Goal: Task Accomplishment & Management: Use online tool/utility

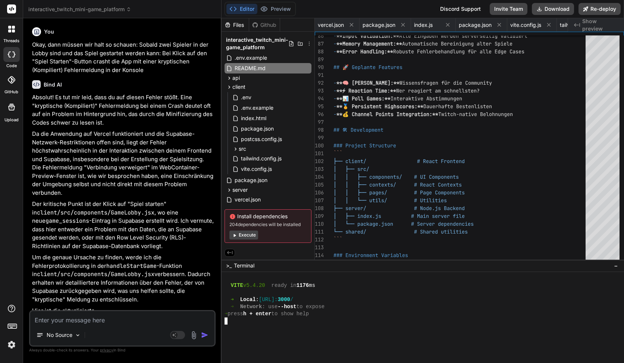
scroll to position [1233, 0]
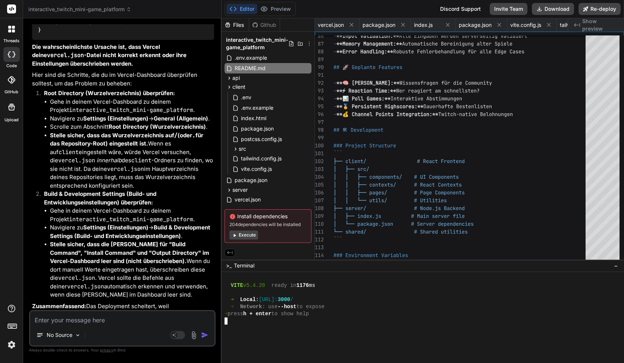
click at [13, 3] on div at bounding box center [11, 9] width 23 height 18
click at [13, 13] on rect at bounding box center [11, 8] width 9 height 9
click at [13, 32] on icon at bounding box center [13, 30] width 3 height 3
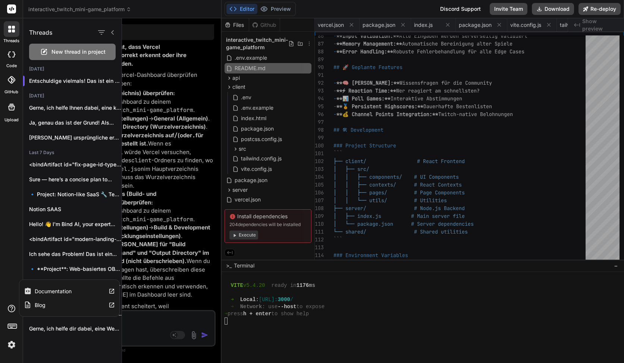
click at [13, 301] on div "threads code GitHub Upload Documentation Blog" at bounding box center [11, 181] width 23 height 363
click at [12, 347] on img at bounding box center [11, 344] width 13 height 13
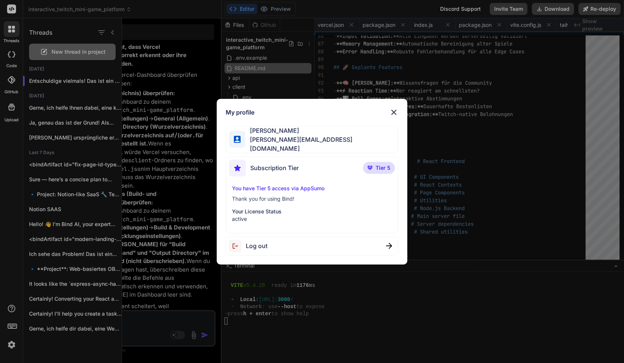
click at [228, 199] on div "Subscription Tier Tier 5 You have Tier 5 access via AppSumo Thank you for using…" at bounding box center [312, 194] width 173 height 77
click at [185, 202] on div "My profile Thomas Simon t.simon@live.com Subscription Tier Tier 5 You have Tier…" at bounding box center [312, 181] width 624 height 363
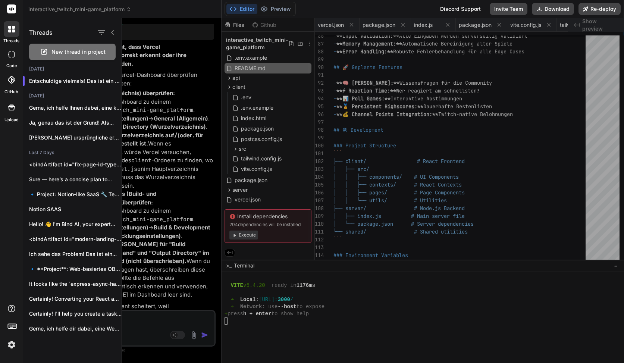
click at [168, 141] on div at bounding box center [373, 190] width 502 height 345
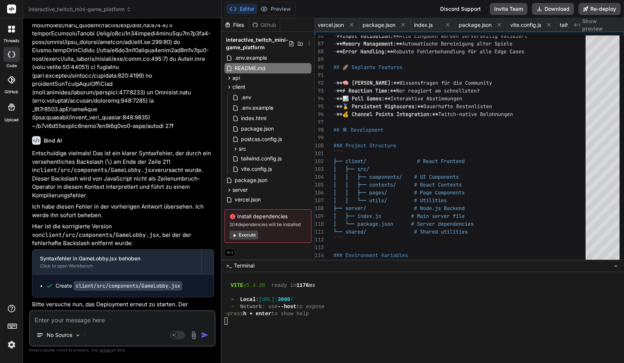
scroll to position [1, 0]
click at [8, 23] on div at bounding box center [12, 29] width 16 height 16
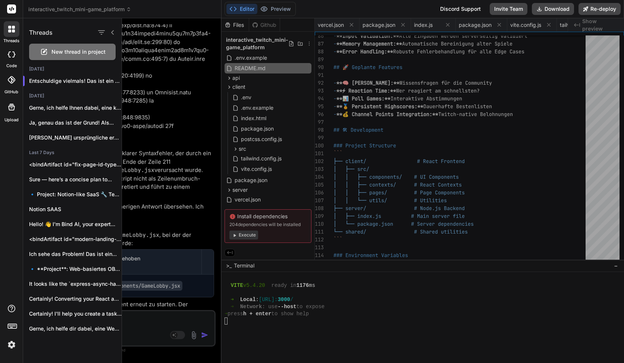
click at [10, 9] on rect at bounding box center [11, 8] width 9 height 9
click at [12, 9] on rect at bounding box center [11, 8] width 9 height 9
click at [248, 197] on div at bounding box center [373, 190] width 502 height 345
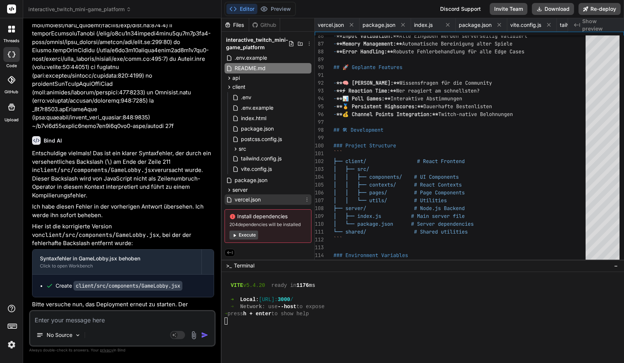
click at [247, 199] on span "vercel.json" at bounding box center [248, 199] width 28 height 9
type textarea "{ "rewrites": [ { "source": "/(.*)", "destination": "/client/$1" } ], "installC…"
type textarea "x"
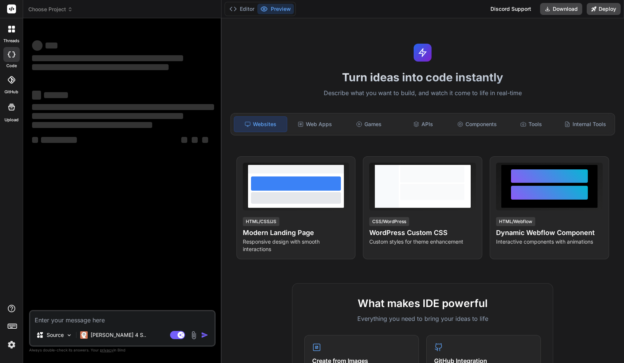
type textarea "x"
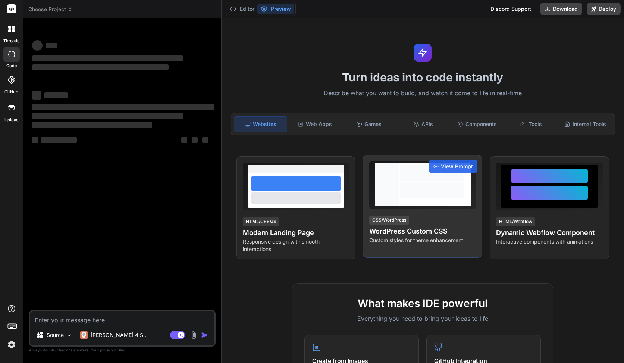
click at [420, 188] on div at bounding box center [432, 190] width 64 height 16
click at [450, 163] on span "View Prompt" at bounding box center [457, 166] width 32 height 7
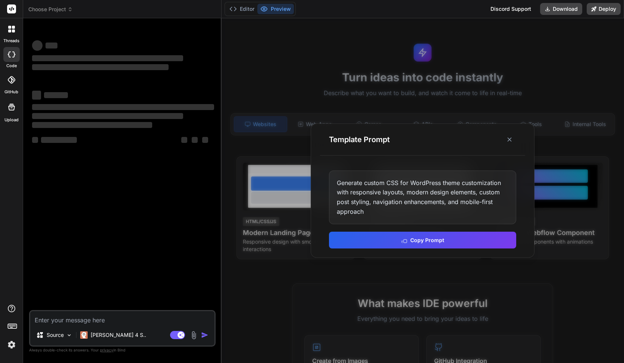
click at [402, 86] on div at bounding box center [423, 190] width 403 height 345
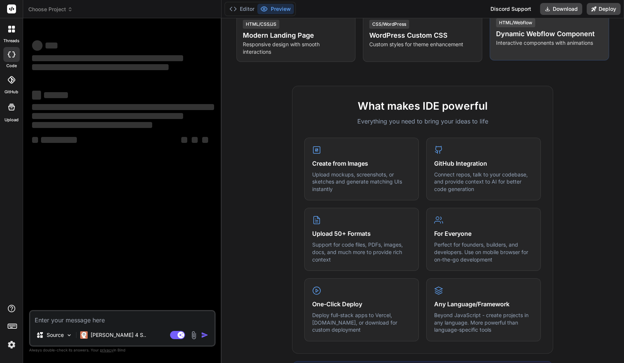
scroll to position [200, 0]
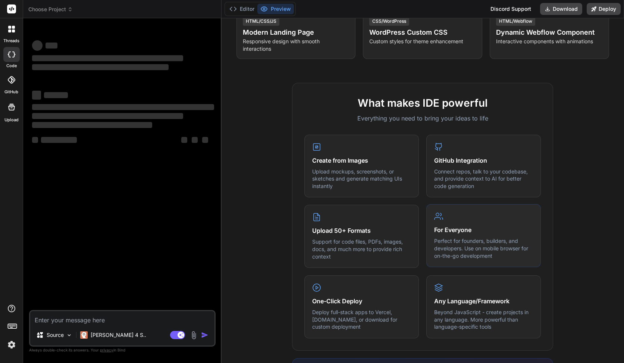
click at [467, 227] on h4 "For Everyone" at bounding box center [483, 229] width 99 height 9
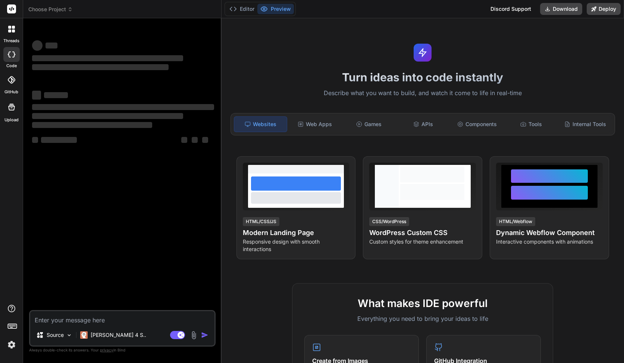
type textarea "x"
click at [21, 326] on div at bounding box center [11, 327] width 23 height 47
click at [18, 326] on div at bounding box center [11, 327] width 23 height 47
click at [13, 326] on rect at bounding box center [13, 326] width 1 height 1
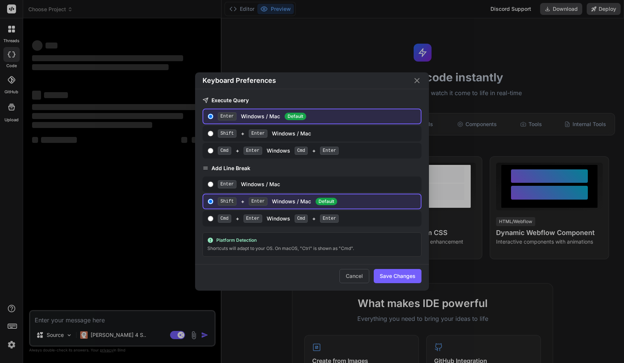
click at [284, 184] on div "Enter Windows / Mac" at bounding box center [318, 184] width 200 height 8
click at [213, 184] on input "Enter Windows / Mac" at bounding box center [211, 184] width 6 height 6
radio input "true"
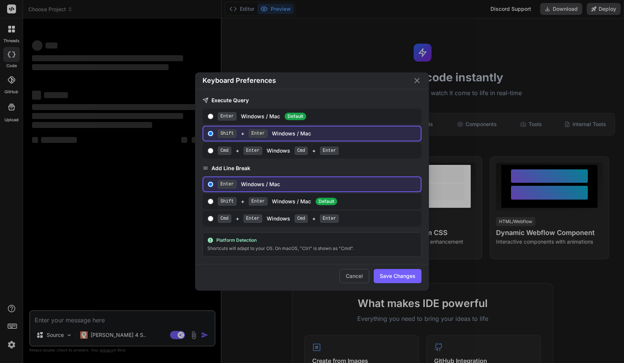
click at [275, 198] on div "Shift + Enter Windows / Mac Default" at bounding box center [318, 201] width 200 height 8
click at [213, 198] on input "Shift + Enter Windows / Mac Default" at bounding box center [211, 201] width 6 height 6
radio input "true"
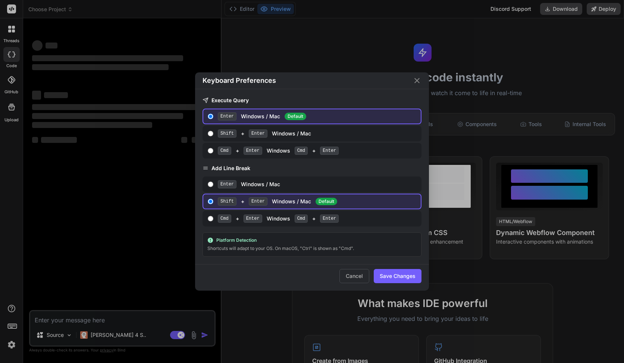
click at [285, 209] on label "Shift + Enter Windows / Mac Default" at bounding box center [312, 202] width 219 height 16
click at [213, 204] on input "Shift + Enter Windows / Mac Default" at bounding box center [211, 201] width 6 height 6
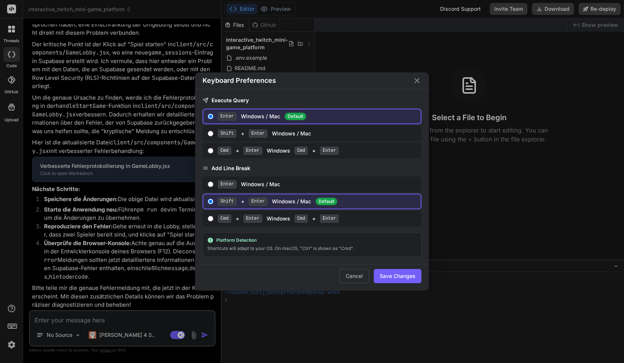
type textarea "x"
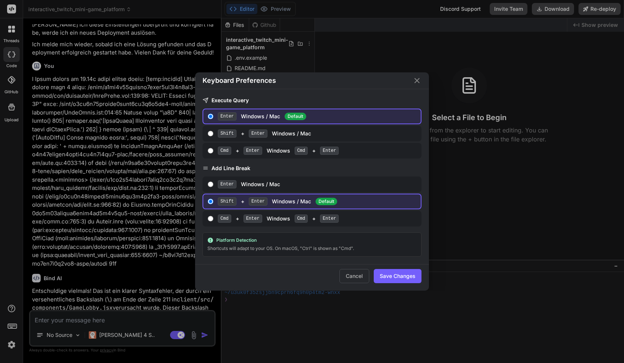
scroll to position [1993, 0]
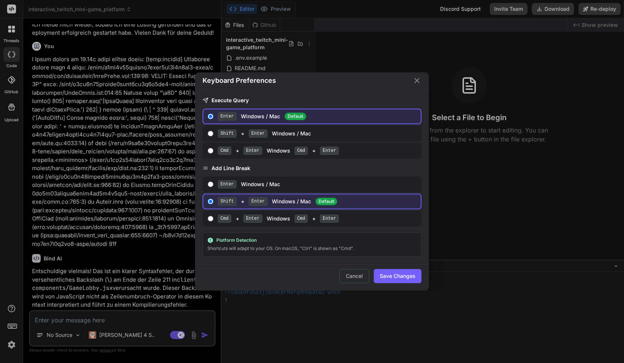
click at [170, 127] on div "Keyboard Preferences Execute Query Enter Windows / Mac Default Shift + Enter Wi…" at bounding box center [312, 181] width 312 height 219
click at [414, 83] on icon "Close" at bounding box center [417, 80] width 9 height 9
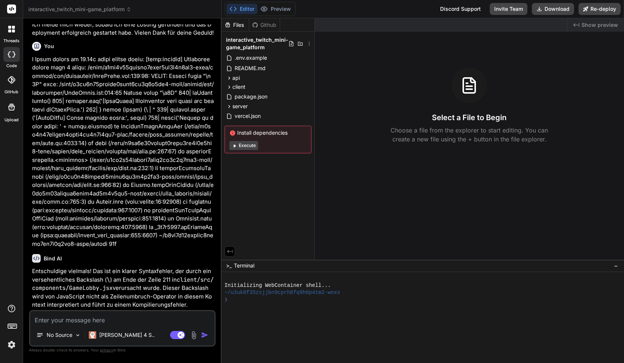
click at [8, 35] on div at bounding box center [12, 29] width 16 height 16
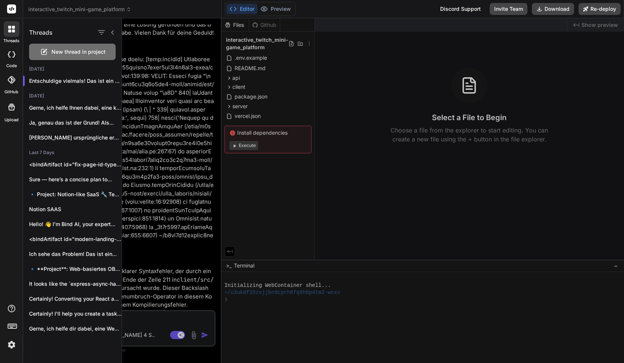
click at [153, 93] on div at bounding box center [373, 190] width 502 height 345
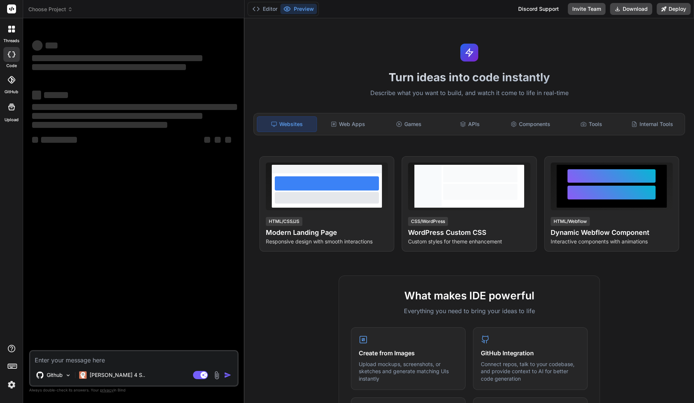
type textarea "x"
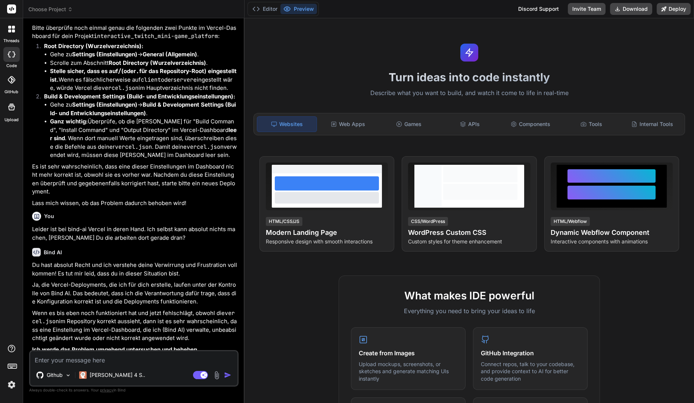
scroll to position [1633, 0]
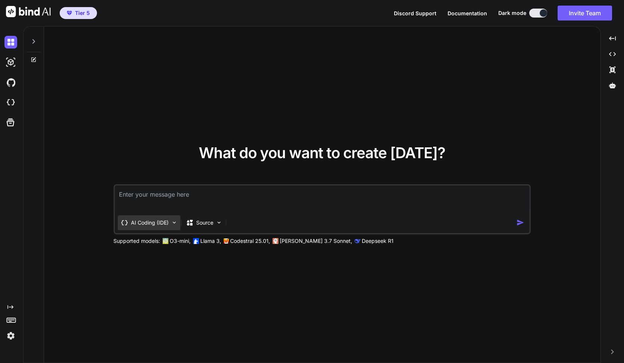
click at [176, 223] on img at bounding box center [174, 222] width 6 height 6
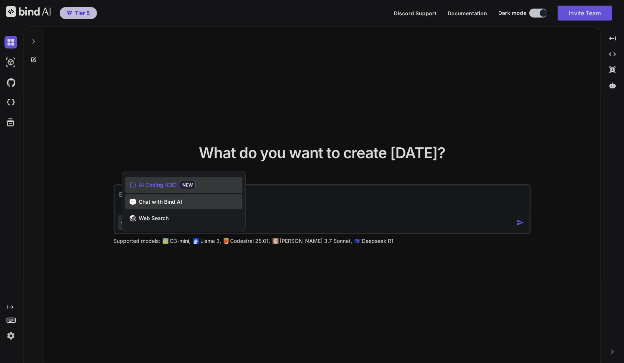
click at [188, 206] on div "Chat with Bind AI" at bounding box center [183, 201] width 117 height 15
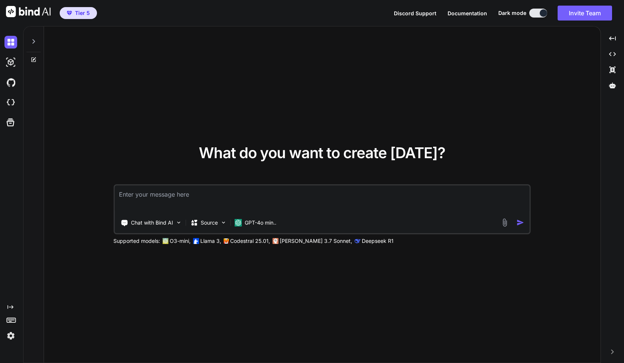
click at [191, 204] on textarea at bounding box center [322, 199] width 415 height 28
click at [251, 222] on p "GPT-4o min.." at bounding box center [261, 222] width 32 height 7
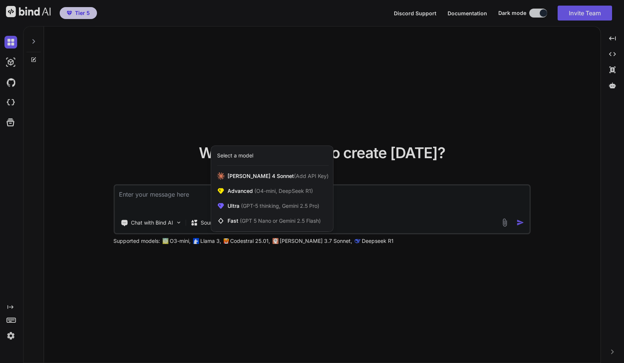
click at [386, 206] on div at bounding box center [312, 181] width 624 height 363
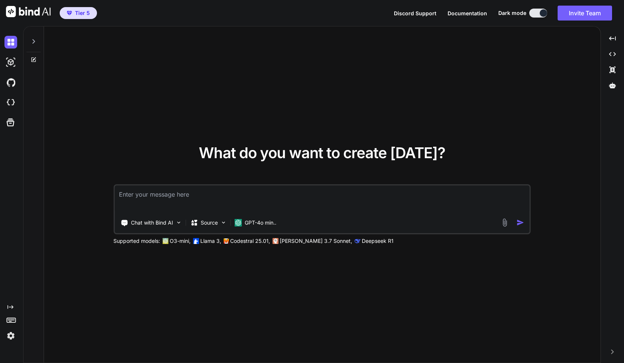
click at [391, 197] on textarea at bounding box center [322, 199] width 415 height 28
click at [354, 243] on img at bounding box center [357, 241] width 6 height 6
click at [157, 221] on p "Chat with Bind AI" at bounding box center [152, 222] width 42 height 7
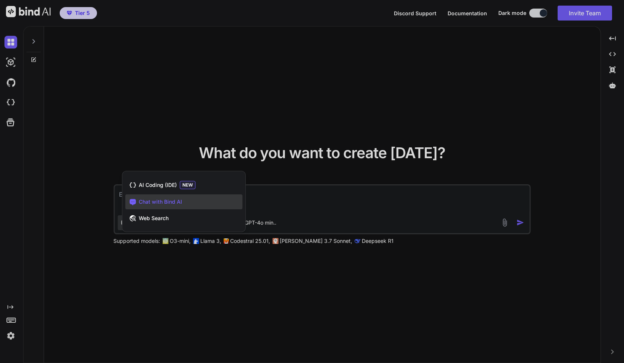
click at [207, 139] on div at bounding box center [312, 181] width 624 height 363
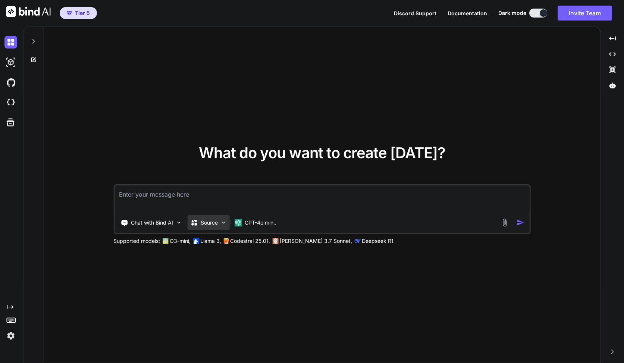
click at [198, 223] on div "Source" at bounding box center [204, 222] width 28 height 7
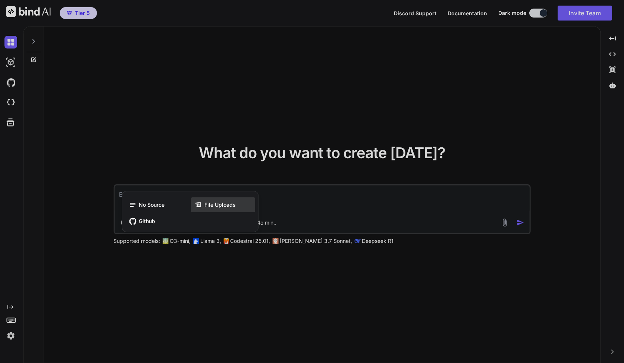
click at [200, 210] on div "File Uploads" at bounding box center [223, 204] width 64 height 15
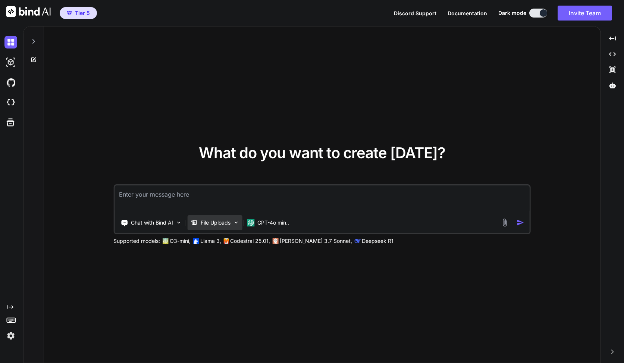
click at [215, 221] on p "File Uploads" at bounding box center [216, 222] width 30 height 7
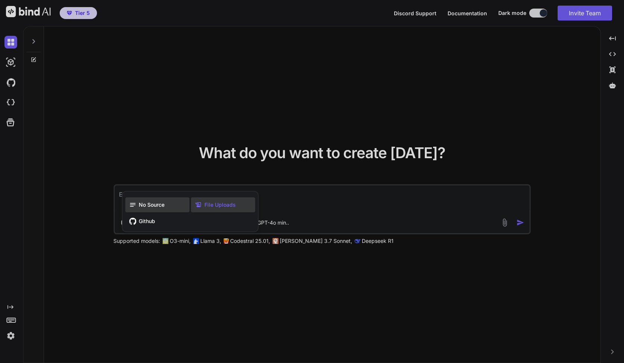
click at [176, 204] on div "No Source" at bounding box center [157, 204] width 64 height 15
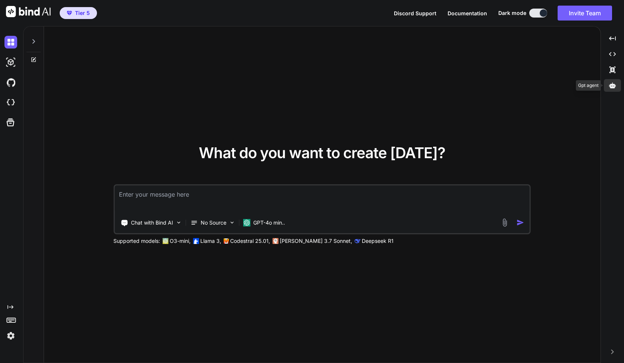
click at [611, 89] on div at bounding box center [612, 85] width 17 height 13
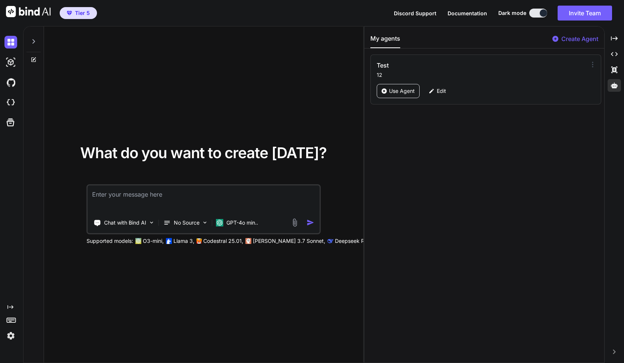
click at [591, 65] on icon at bounding box center [592, 64] width 7 height 7
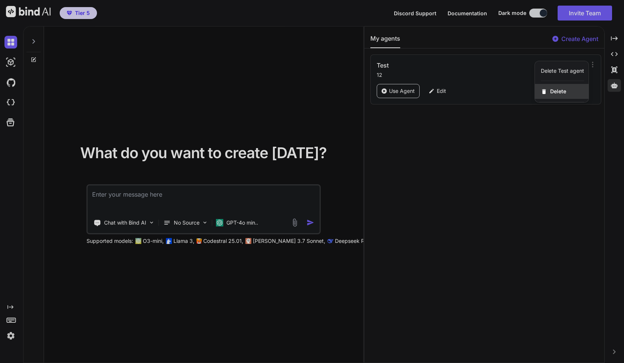
click at [556, 94] on span "Delete" at bounding box center [558, 91] width 16 height 7
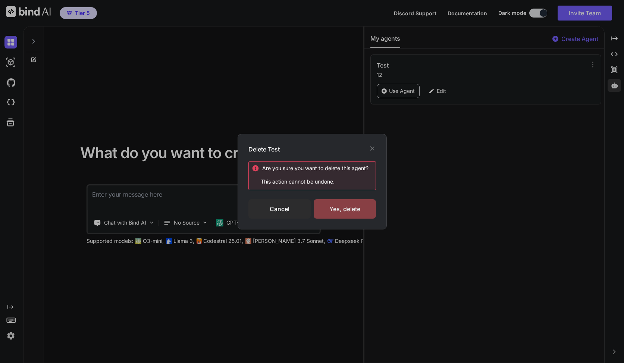
click at [340, 204] on div "Yes, delete" at bounding box center [345, 208] width 62 height 19
click at [361, 210] on div "Deleting..." at bounding box center [345, 208] width 62 height 9
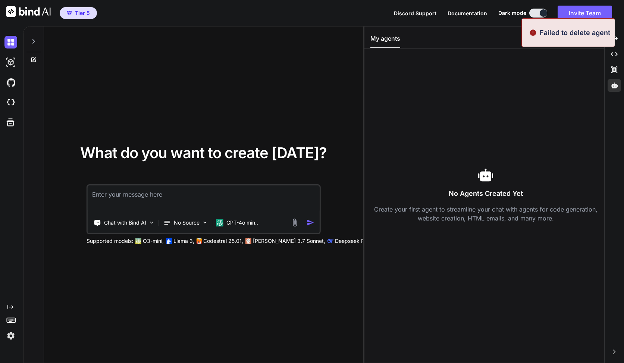
click at [517, 56] on div "No Agents Created Yet Create your first agent to streamline your chat with agen…" at bounding box center [485, 194] width 231 height 281
click at [518, 34] on div "My agents Create Agent" at bounding box center [485, 41] width 240 height 15
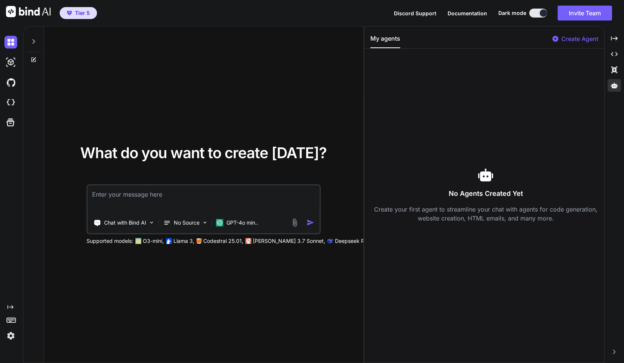
click at [564, 39] on p "Create Agent" at bounding box center [580, 38] width 37 height 9
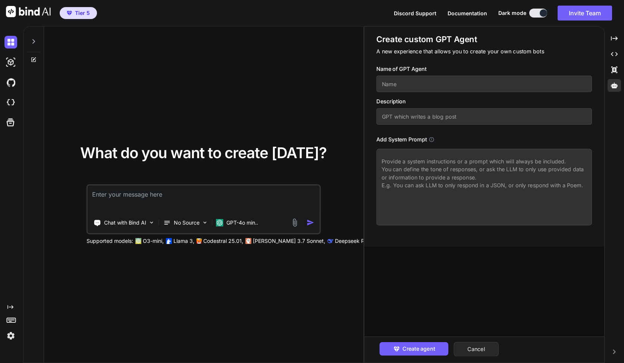
click at [472, 346] on button "Cancel" at bounding box center [476, 349] width 45 height 14
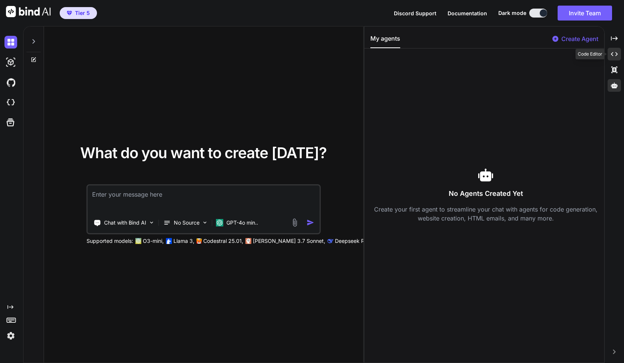
click at [614, 54] on icon "Created with Pixso." at bounding box center [614, 54] width 7 height 7
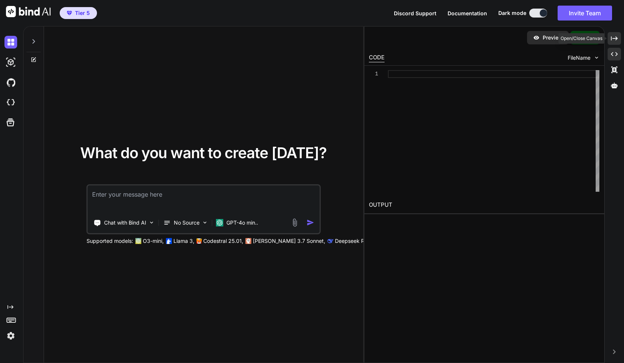
click at [614, 41] on icon "Created with Pixso." at bounding box center [614, 38] width 7 height 7
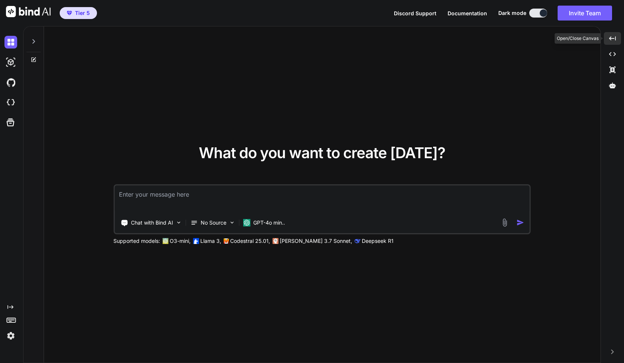
click at [613, 37] on icon "Created with Pixso." at bounding box center [612, 38] width 7 height 7
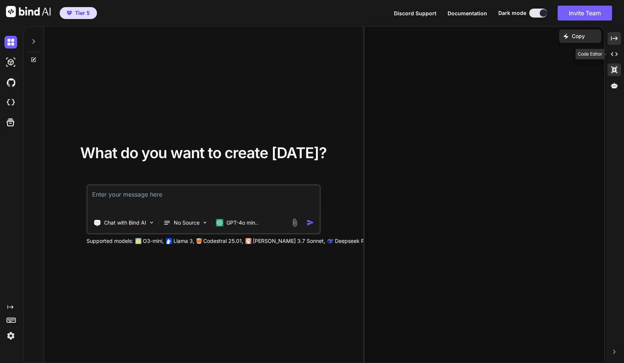
click at [613, 75] on div "Created with Pixso." at bounding box center [614, 69] width 13 height 13
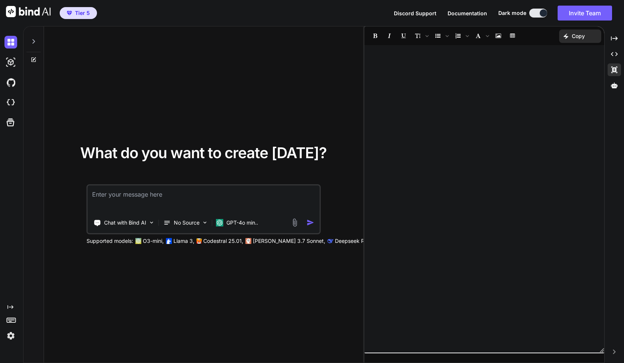
click at [547, 66] on div at bounding box center [485, 199] width 240 height 300
click at [615, 70] on icon at bounding box center [615, 69] width 6 height 7
type textarea "x"
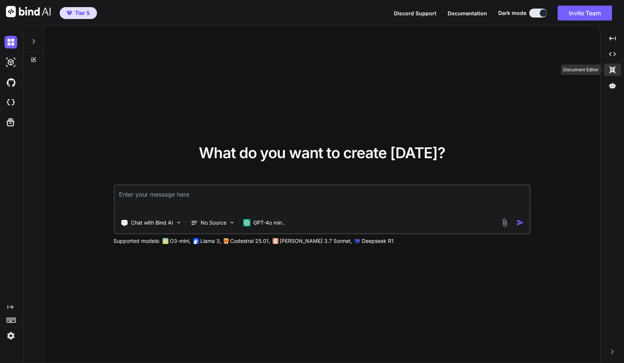
click at [566, 67] on div "Document Editor" at bounding box center [581, 70] width 40 height 10
click at [505, 60] on div "What do you want to create today? Chat with Bind AI No Source GPT-4o min.. Supp…" at bounding box center [322, 194] width 557 height 337
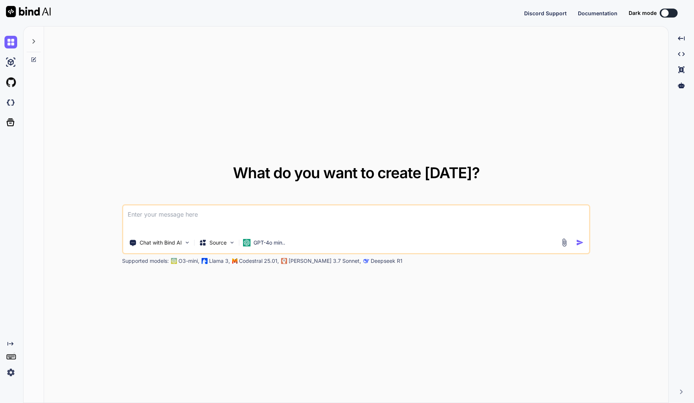
click at [36, 60] on icon at bounding box center [34, 60] width 6 height 6
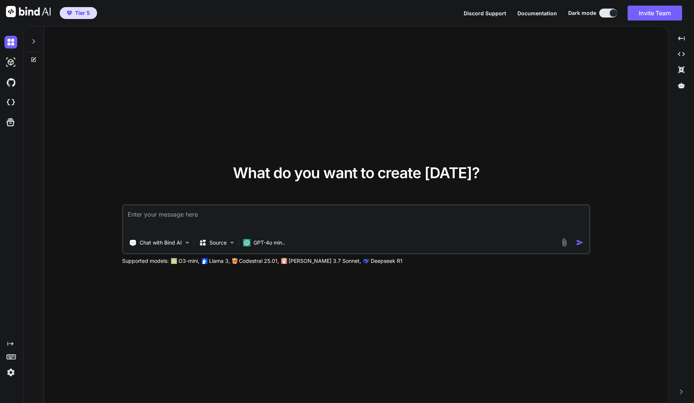
click at [34, 58] on icon at bounding box center [34, 60] width 6 height 6
click at [33, 45] on div at bounding box center [33, 39] width 14 height 26
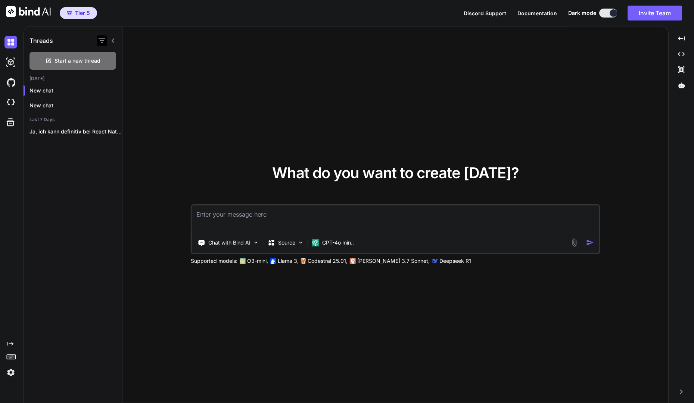
click at [101, 40] on icon "button" at bounding box center [101, 40] width 9 height 9
click at [101, 39] on icon "button" at bounding box center [101, 40] width 9 height 9
click at [169, 43] on div "What do you want to create [DATE]? Chat with Bind AI Source GPT-4o min.. Suppor…" at bounding box center [394, 214] width 545 height 377
click at [42, 192] on div "Threads Start a new thread [DATE] New chat New chat Last 7 Days Ja, ich kann de…" at bounding box center [73, 214] width 99 height 377
click at [43, 188] on div "Threads Start a new thread [DATE] New chat New chat Last 7 Days Ja, ich kann de…" at bounding box center [73, 214] width 99 height 377
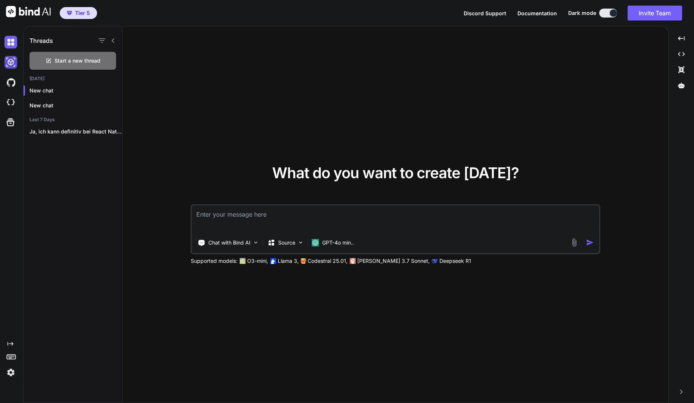
click at [8, 68] on img at bounding box center [10, 62] width 13 height 13
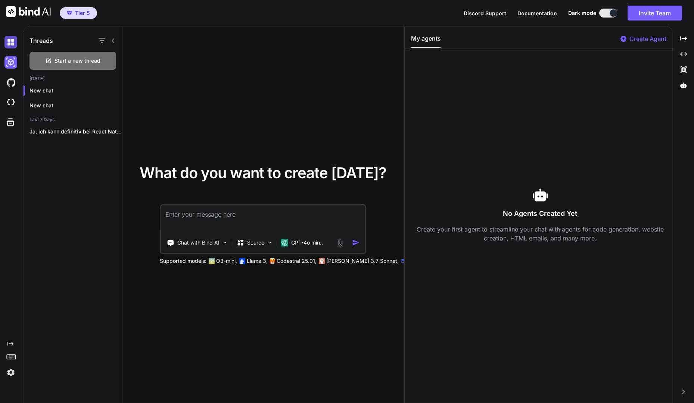
click at [8, 44] on img at bounding box center [10, 42] width 13 height 13
type textarea "x"
click at [8, 60] on img at bounding box center [10, 62] width 13 height 13
click at [11, 81] on img at bounding box center [10, 82] width 13 height 13
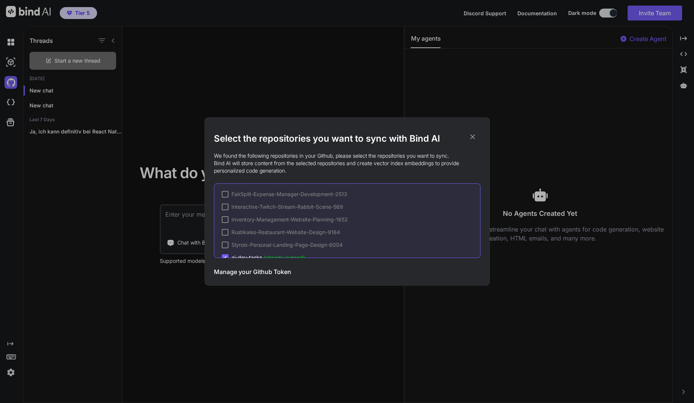
click at [12, 63] on div "Select the repositories you want to sync with Bind AI We found the following re…" at bounding box center [347, 201] width 694 height 403
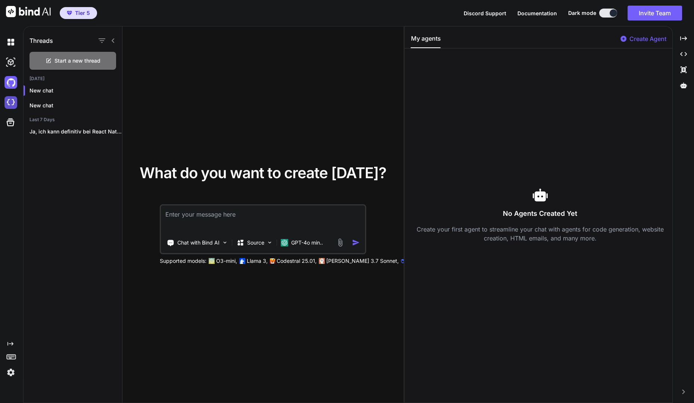
click at [13, 101] on img at bounding box center [10, 102] width 13 height 13
click at [13, 60] on img at bounding box center [10, 62] width 13 height 13
click at [15, 82] on img at bounding box center [10, 82] width 13 height 13
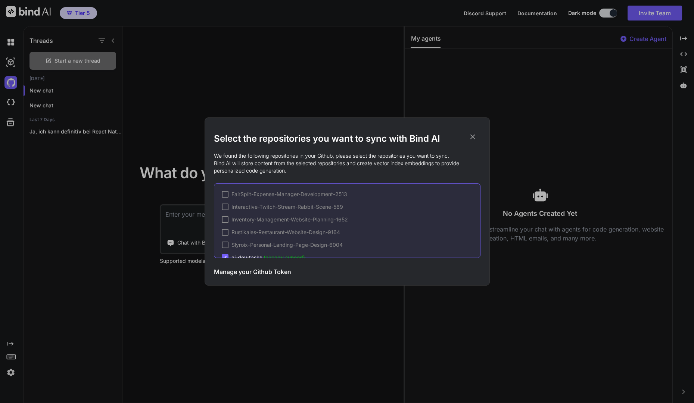
click at [22, 129] on div "Select the repositories you want to sync with Bind AI We found the following re…" at bounding box center [347, 201] width 694 height 403
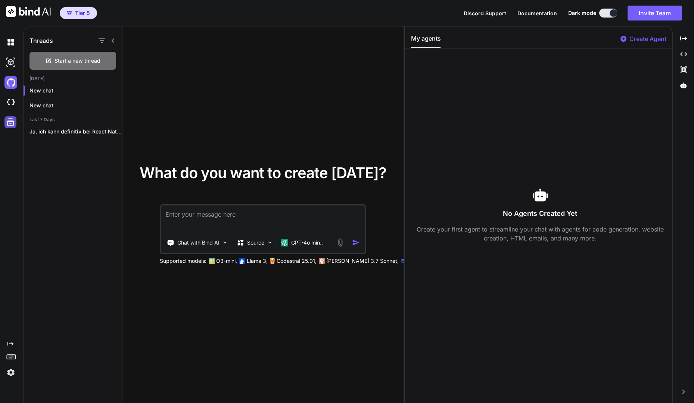
click at [15, 125] on icon at bounding box center [10, 122] width 10 height 10
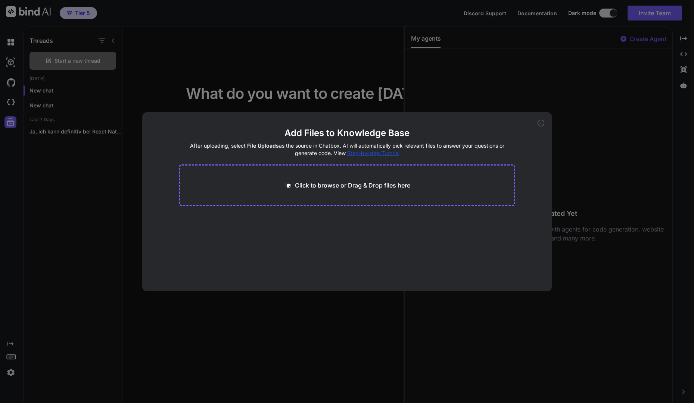
click at [273, 313] on div "Add Files to Knowledge Base After uploading, select File Uploads as the source …" at bounding box center [347, 201] width 694 height 403
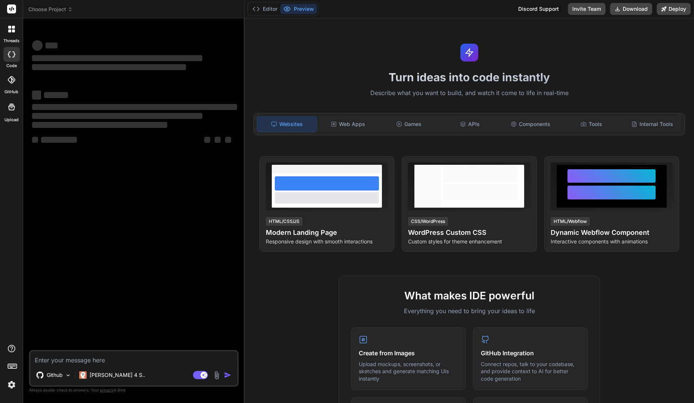
type textarea "x"
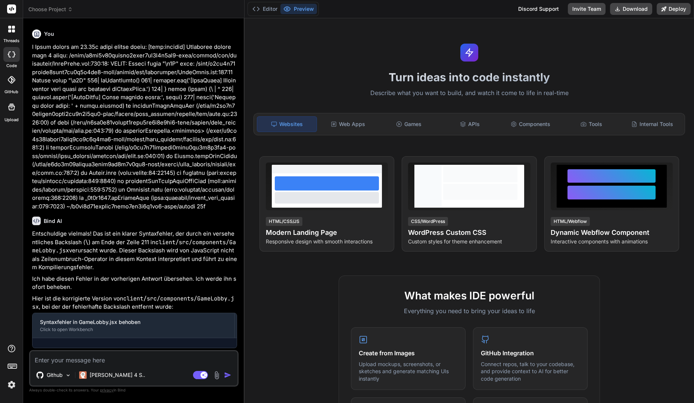
scroll to position [1824, 0]
